Goal: Book appointment/travel/reservation

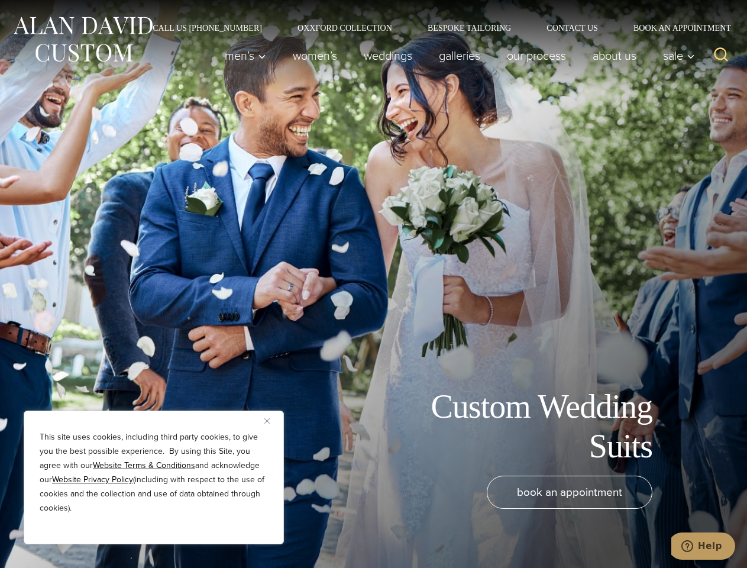
click at [373, 284] on div "Custom Wedding Suits book an appointment" at bounding box center [373, 284] width 747 height 568
click at [272, 421] on button "Close" at bounding box center [272, 421] width 14 height 14
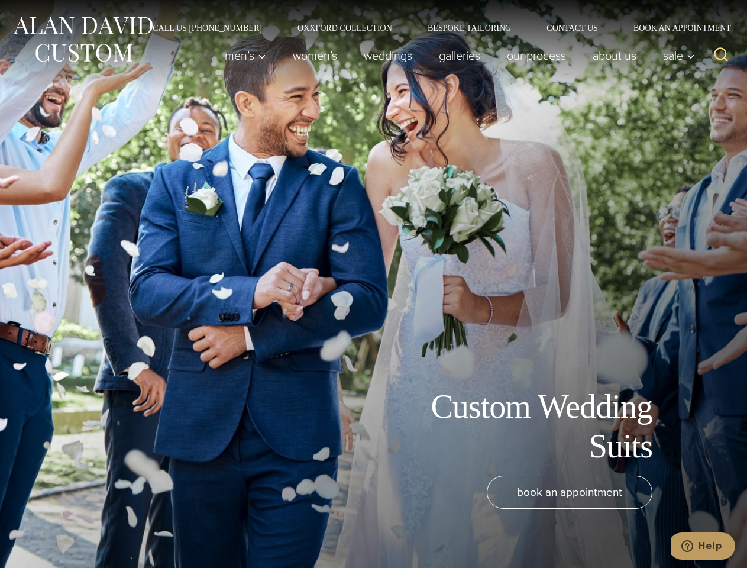
click at [154, 528] on div "book an appointment" at bounding box center [356, 516] width 688 height 80
click at [721, 56] on icon "Search" at bounding box center [721, 54] width 17 height 17
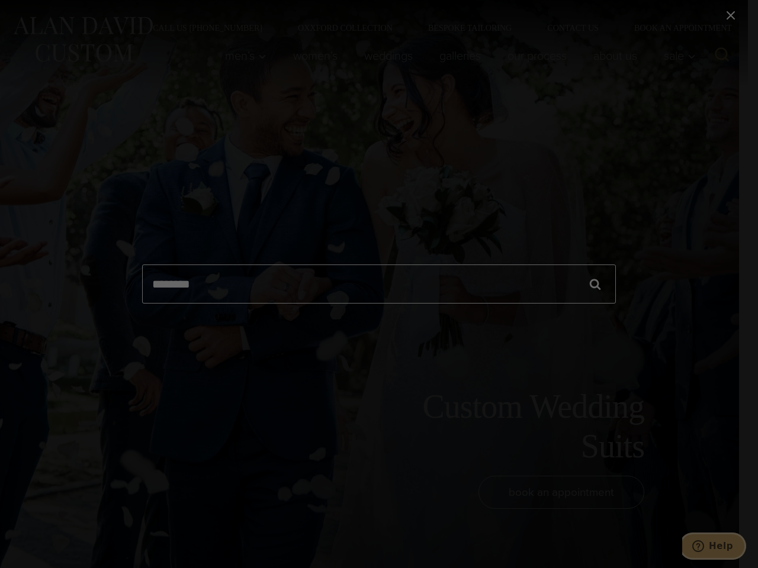
click at [704, 546] on icon "Help" at bounding box center [698, 546] width 12 height 12
